Goal: Task Accomplishment & Management: Use online tool/utility

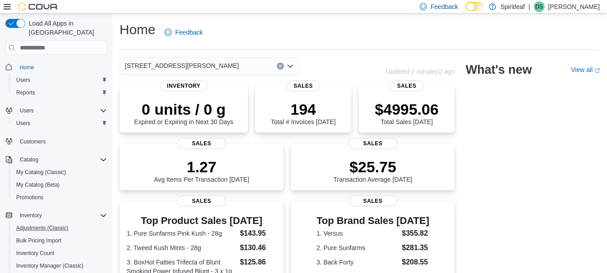
scroll to position [151, 0]
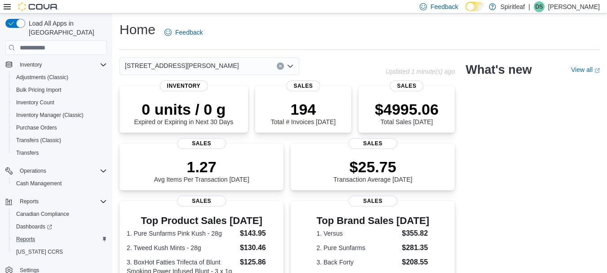
click at [21, 236] on button "Reports" at bounding box center [60, 239] width 102 height 13
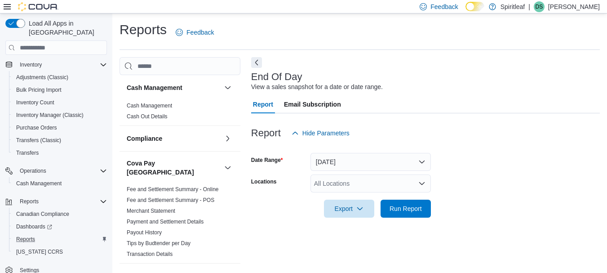
scroll to position [14, 0]
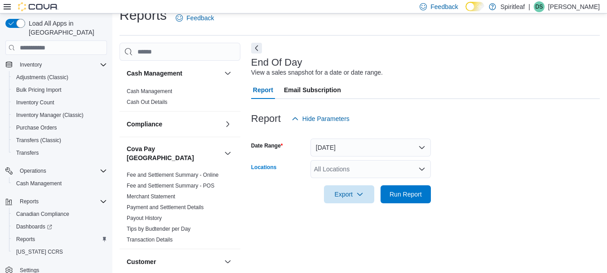
click at [351, 172] on div "All Locations" at bounding box center [371, 169] width 120 height 18
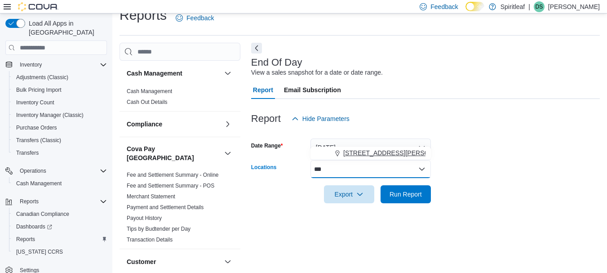
type input "***"
click at [355, 159] on button "555 - Spiritleaf Lawrence Ave (North York)" at bounding box center [371, 153] width 120 height 13
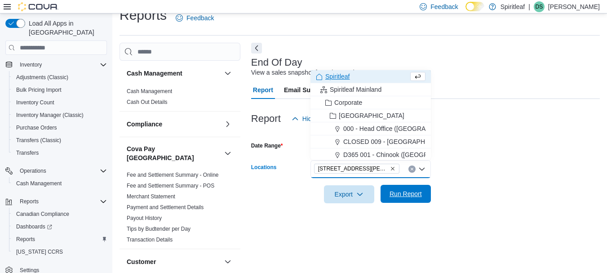
click at [397, 195] on span "Run Report" at bounding box center [406, 193] width 32 height 9
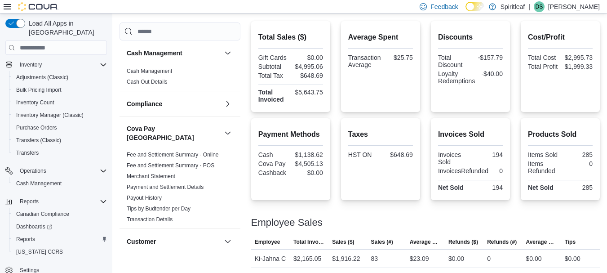
scroll to position [286, 0]
